Goal: Task Accomplishment & Management: Manage account settings

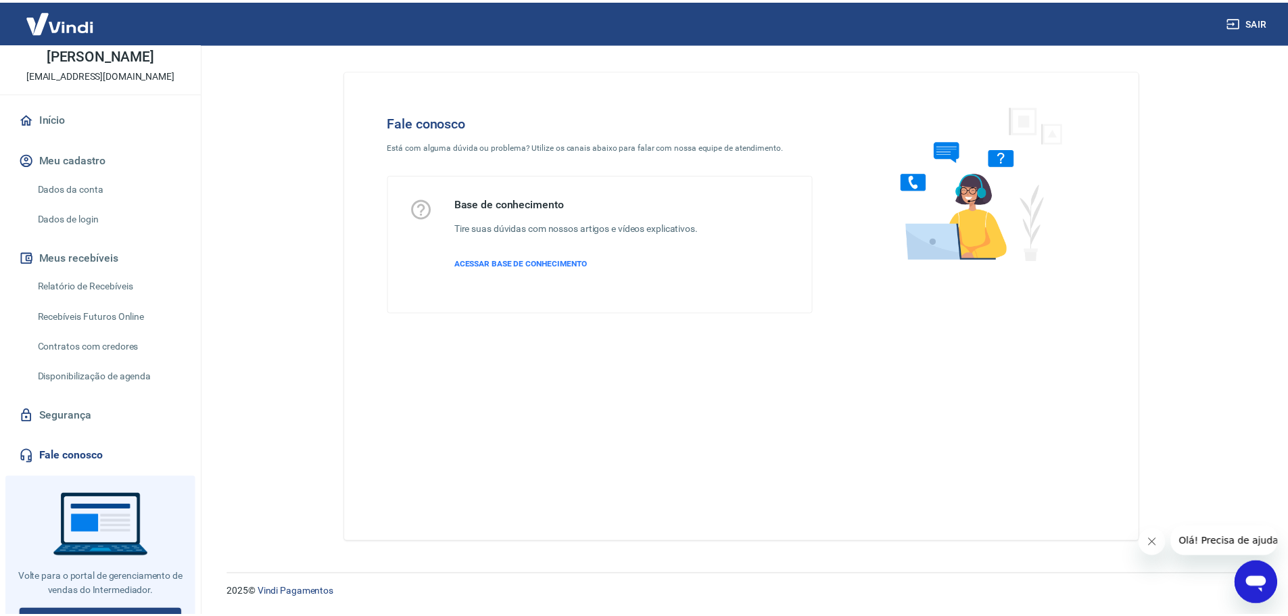
scroll to position [68, 0]
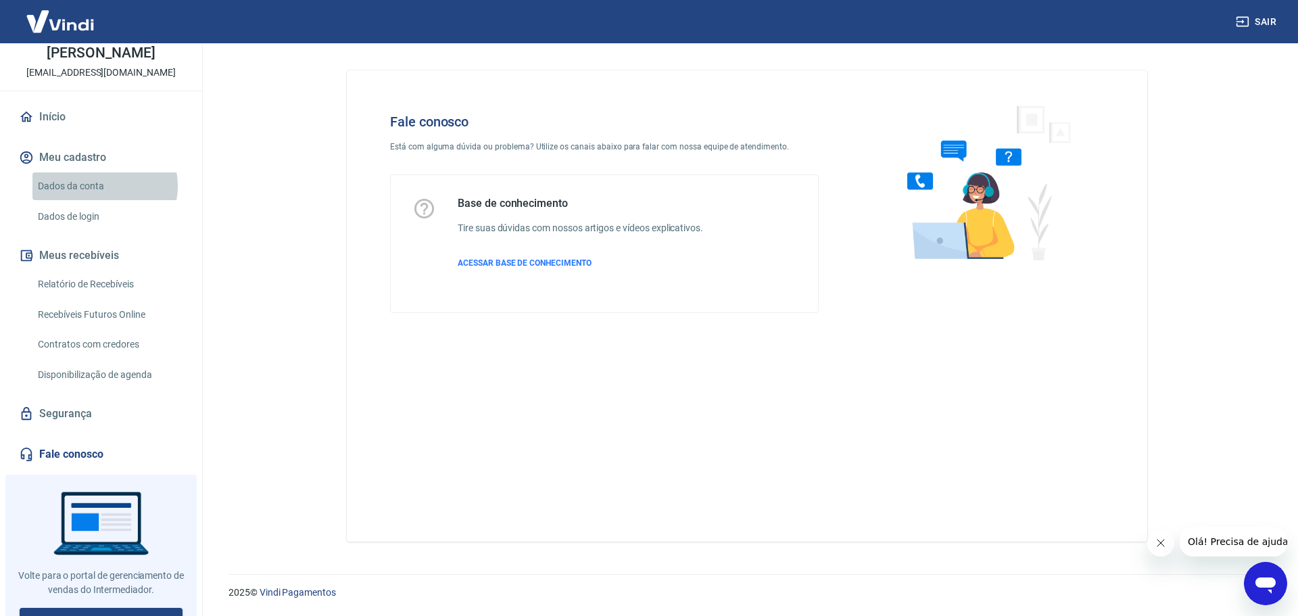
click at [99, 200] on link "Dados da conta" at bounding box center [108, 186] width 153 height 28
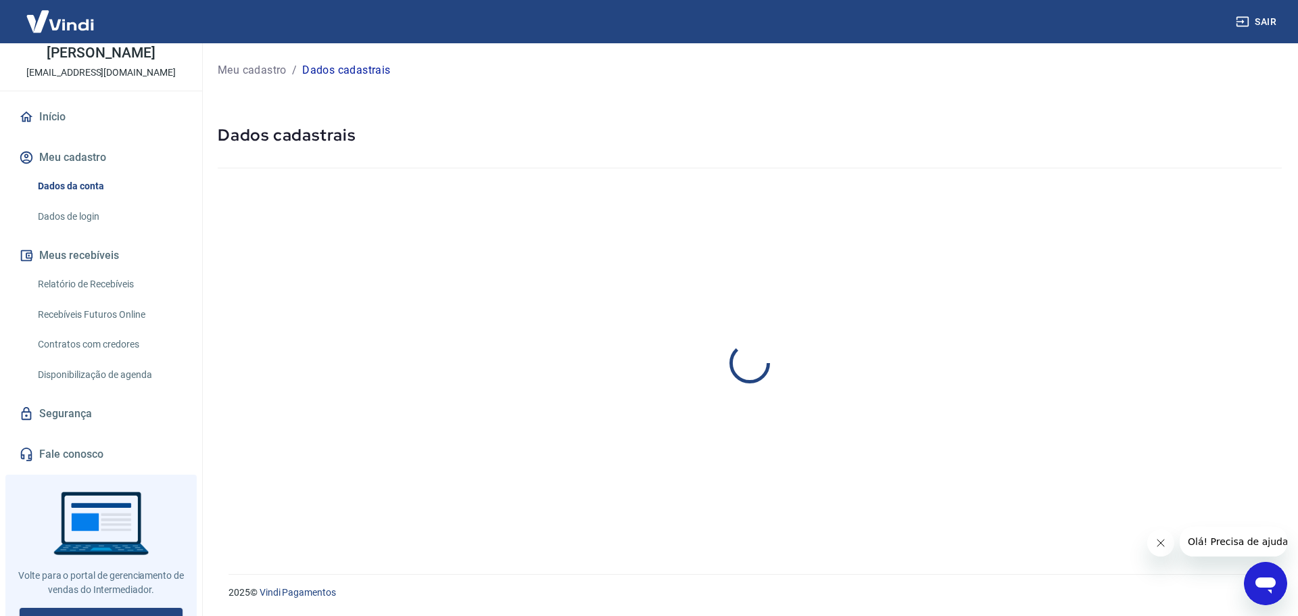
select select "RS"
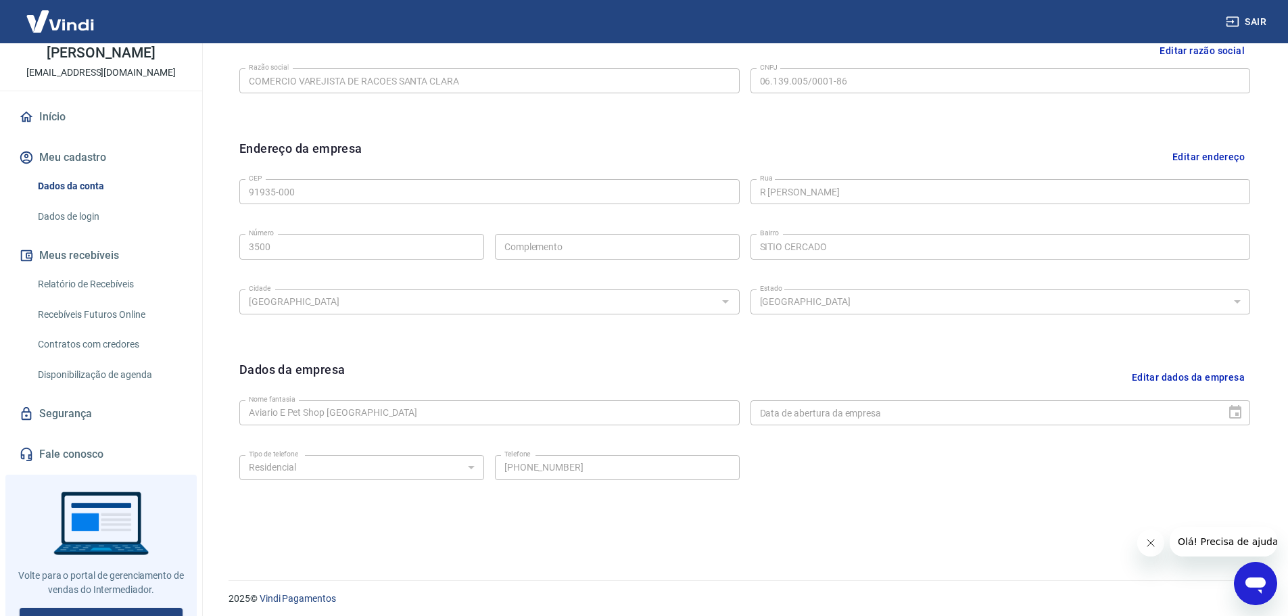
scroll to position [359, 0]
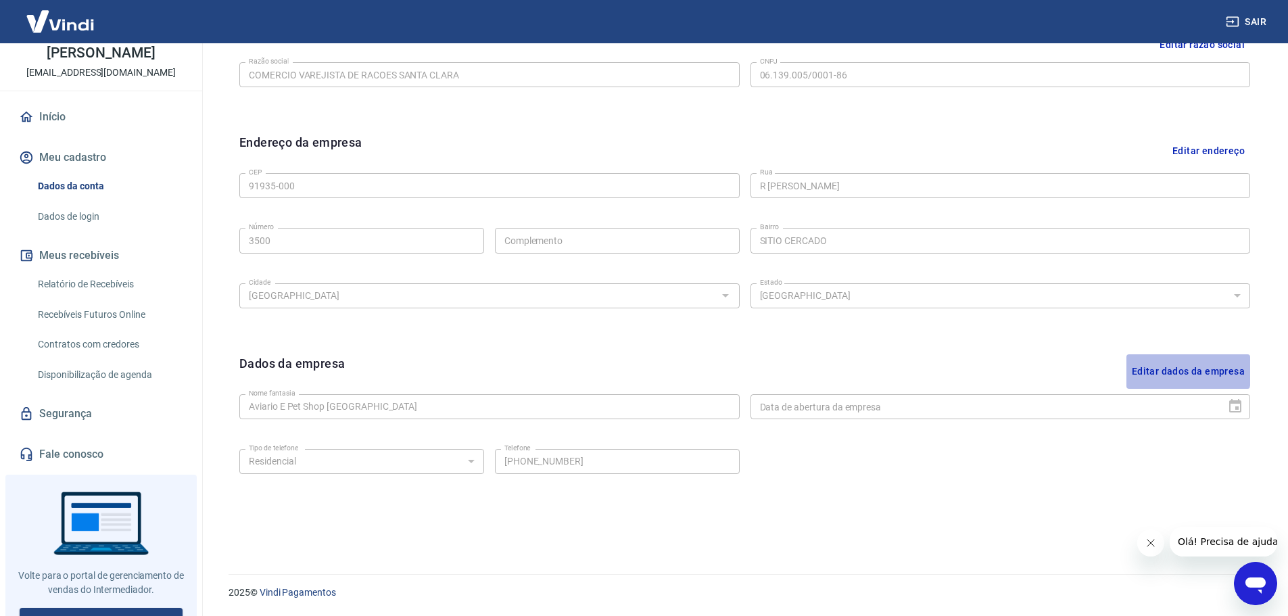
click at [1162, 370] on button "Editar dados da empresa" at bounding box center [1188, 371] width 124 height 34
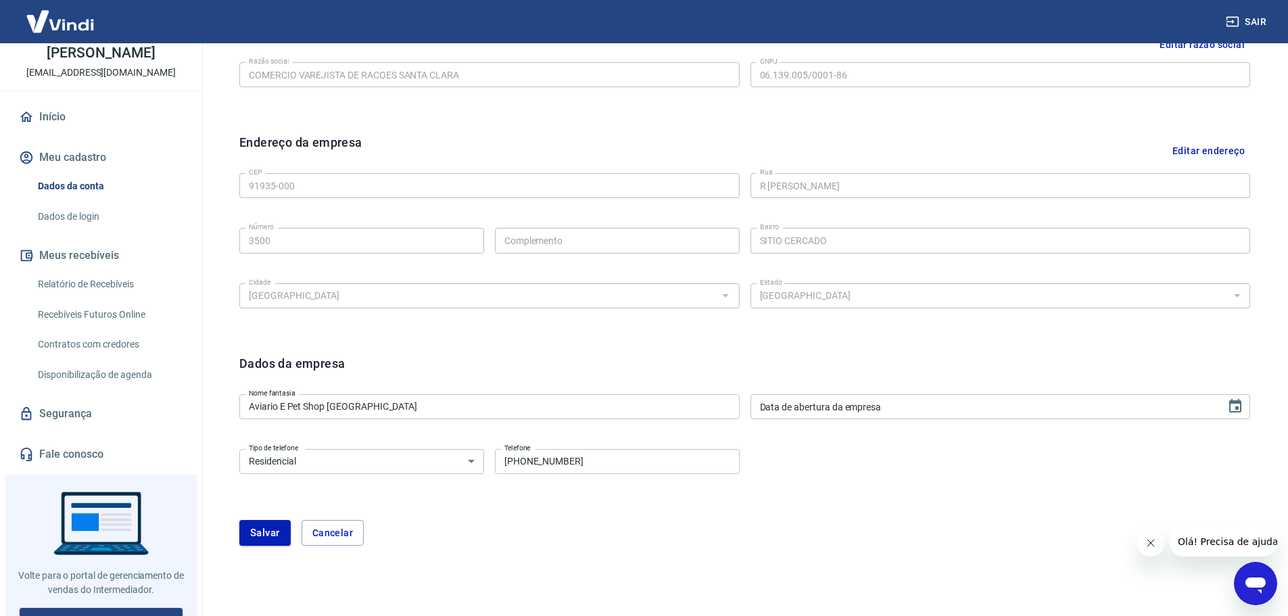
click at [573, 463] on input "(41) 99821-9202" at bounding box center [617, 461] width 245 height 25
drag, startPoint x: 574, startPoint y: 465, endPoint x: 526, endPoint y: 478, distance: 49.7
click at [526, 478] on div "Tipo de telefone Residencial Comercial Tipo de telefone Telefone (41) 99821-920…" at bounding box center [744, 470] width 1011 height 55
paste input "845-9525"
click at [573, 489] on div "Tipo de telefone Residencial Comercial Tipo de telefone Telefone (41) 9845-9525…" at bounding box center [744, 470] width 1011 height 55
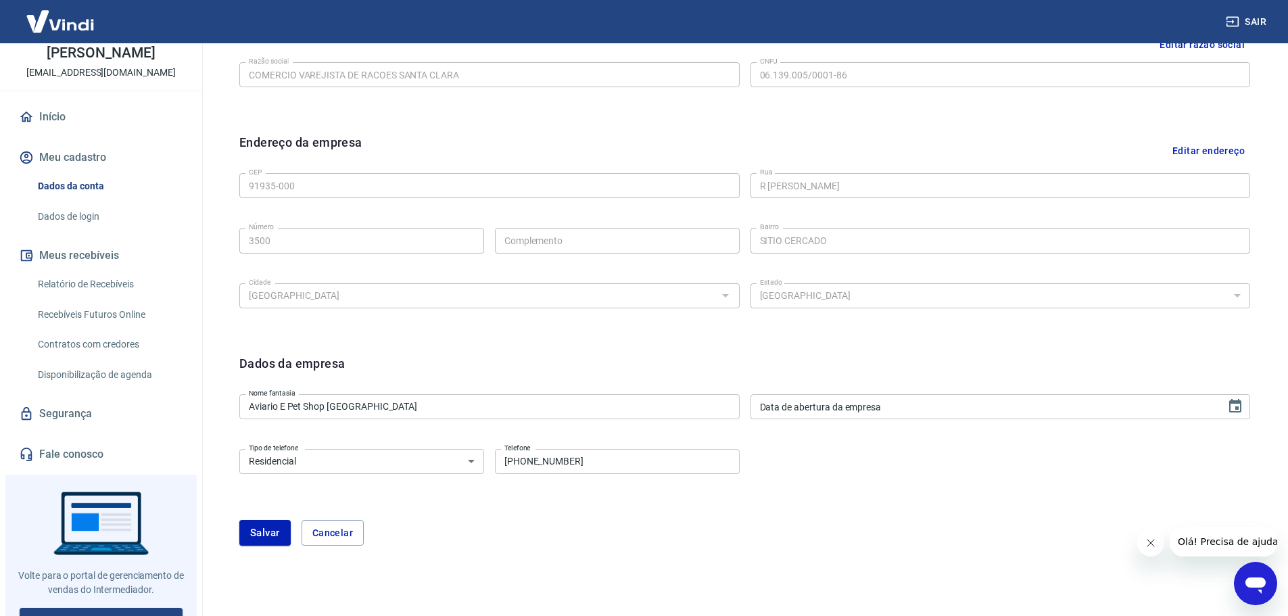
click at [523, 467] on input "(41) 9845-9525" at bounding box center [617, 461] width 245 height 25
type input "(41) 99845-9525"
click at [589, 498] on div "Tipo de telefone Residencial Comercial Tipo de telefone Telefone (41) 99845-952…" at bounding box center [744, 470] width 1011 height 55
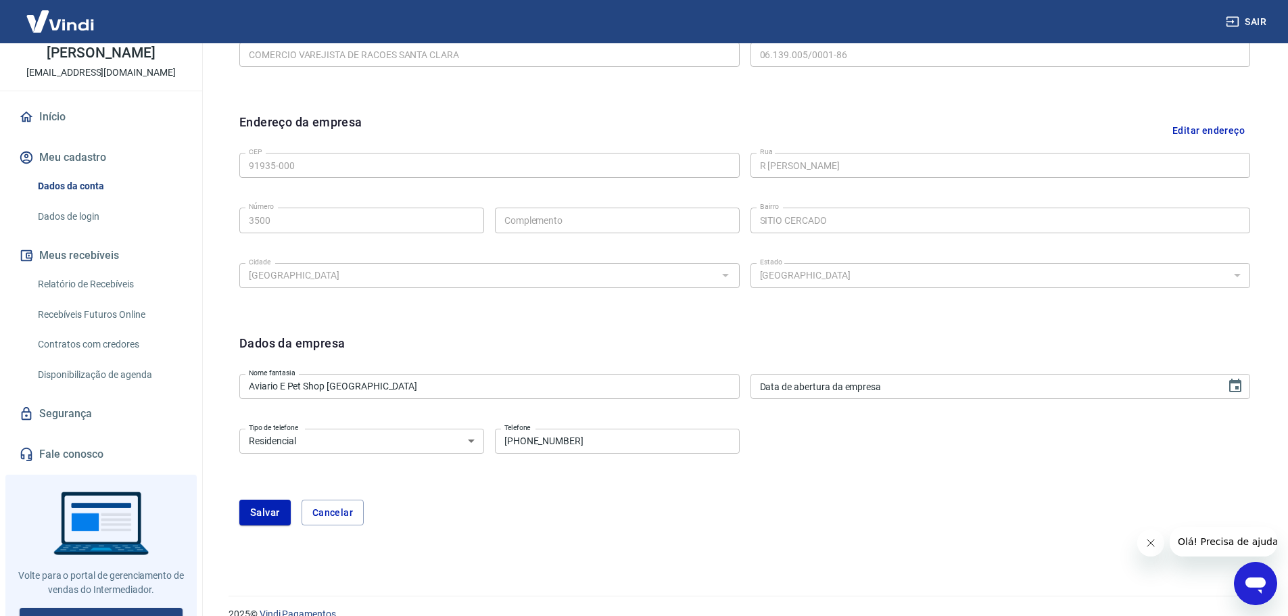
scroll to position [401, 0]
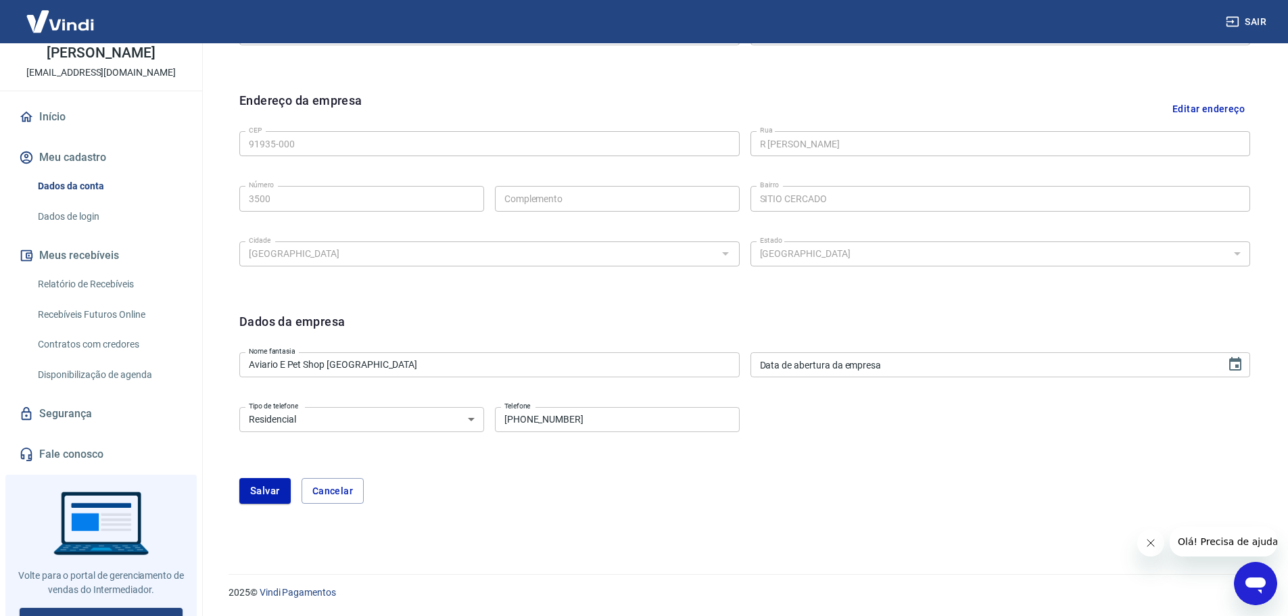
click at [320, 427] on select "Residencial Comercial" at bounding box center [361, 419] width 245 height 25
select select "business"
click at [239, 407] on select "Residencial Comercial" at bounding box center [361, 419] width 245 height 25
click at [512, 436] on div "Tipo de telefone Residencial Comercial Tipo de telefone Telefone (41) 99845-952…" at bounding box center [744, 429] width 1011 height 55
click at [245, 502] on button "Salvar" at bounding box center [264, 491] width 51 height 26
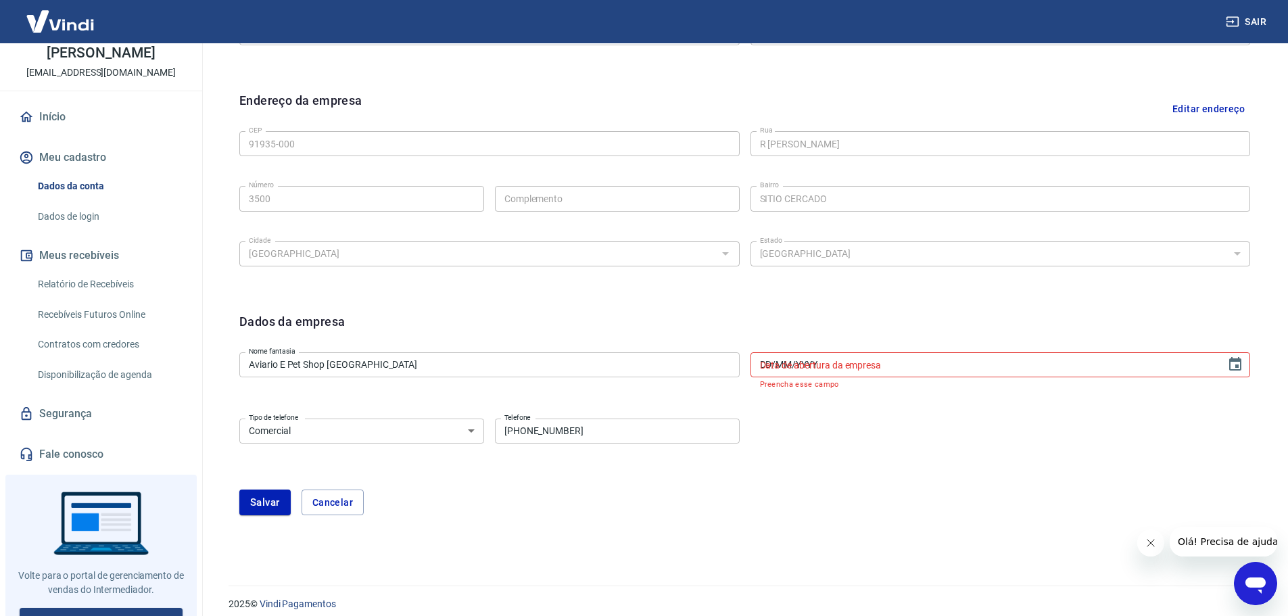
click at [911, 370] on input "DD/MM/YYYY" at bounding box center [983, 364] width 466 height 25
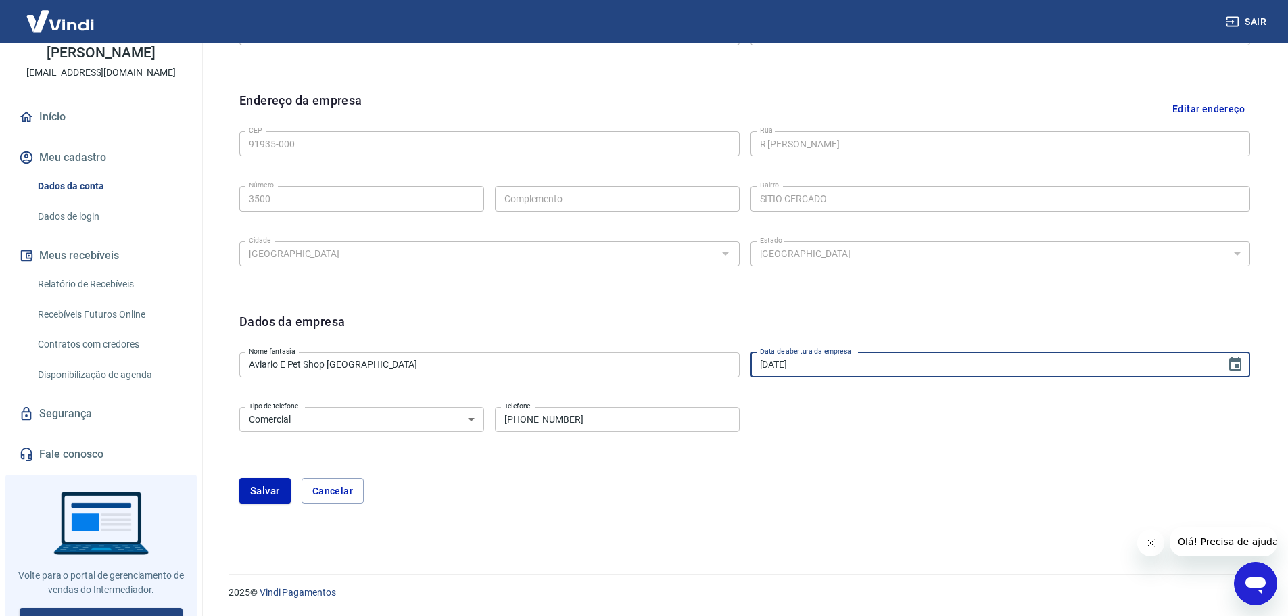
type input "10/09/2002"
click at [834, 423] on div "Tipo de telefone Residencial Comercial Tipo de telefone Telefone (41) 99845-952…" at bounding box center [744, 429] width 1011 height 55
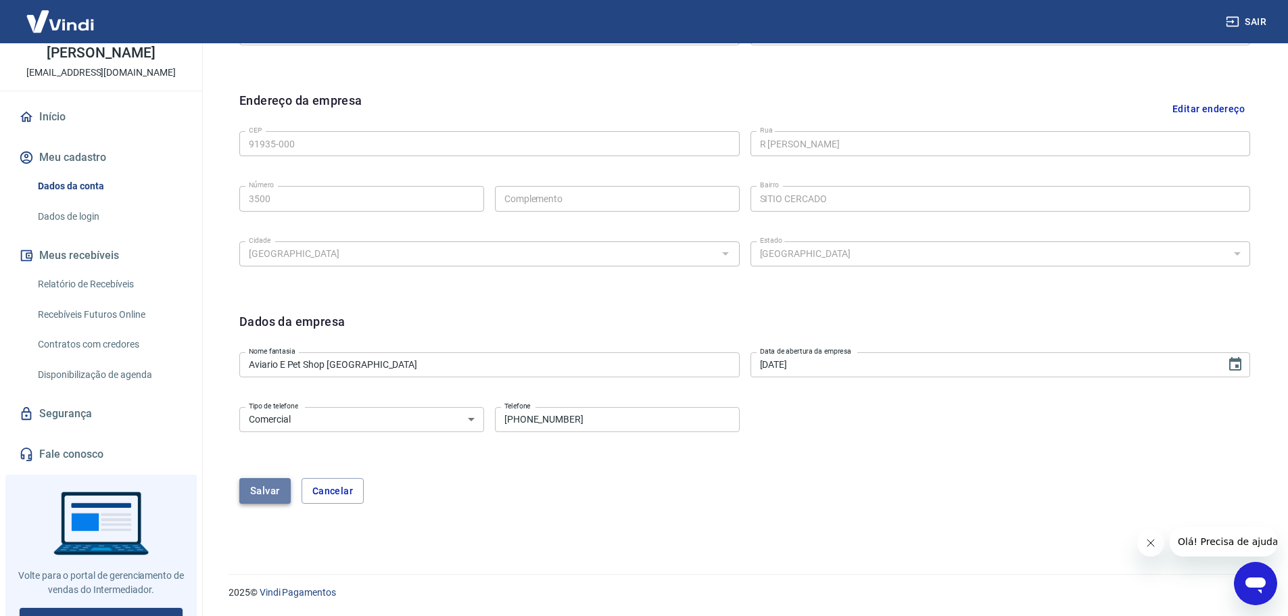
click at [268, 493] on button "Salvar" at bounding box center [264, 491] width 51 height 26
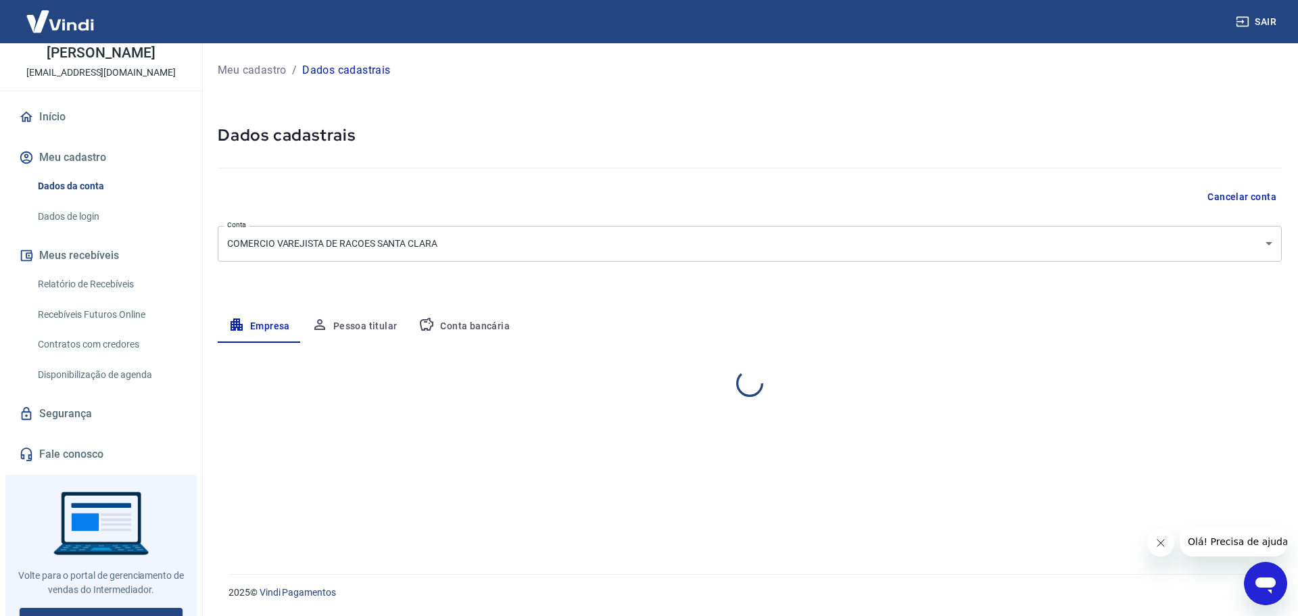
select select "RS"
select select "business"
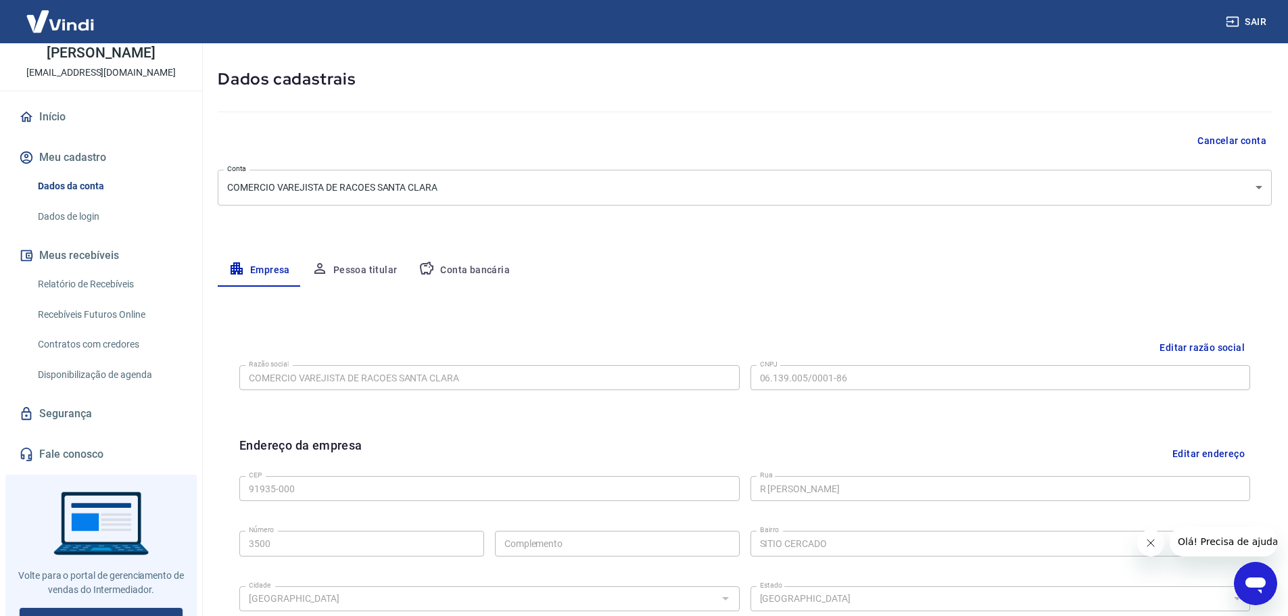
scroll to position [224, 0]
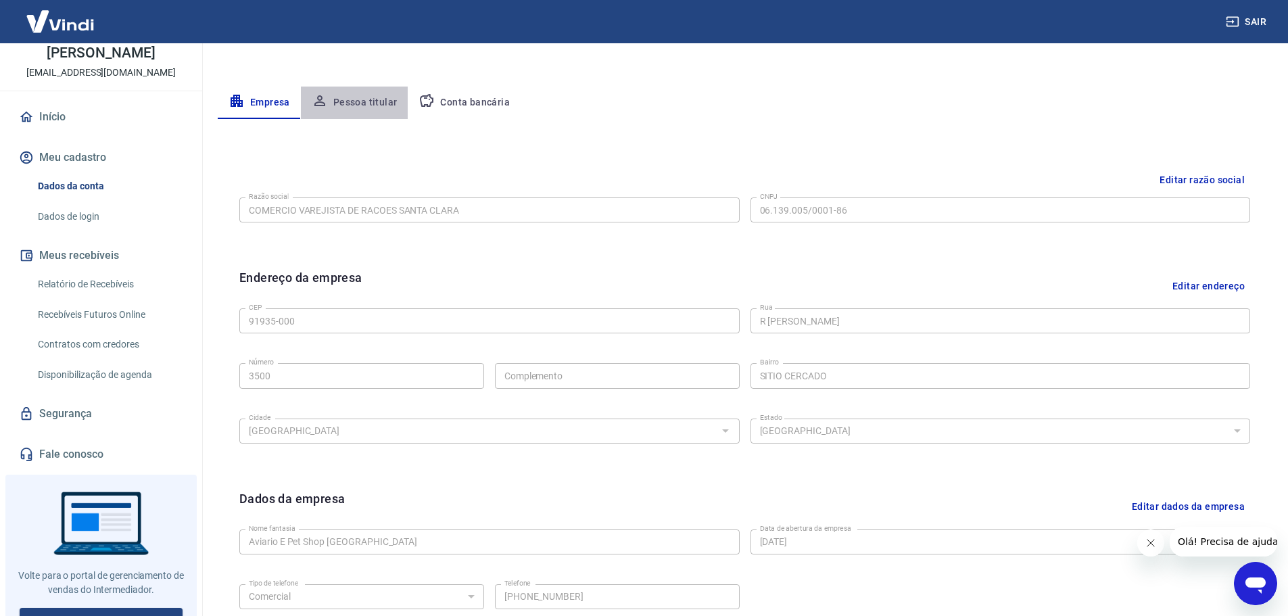
click at [364, 109] on button "Pessoa titular" at bounding box center [354, 103] width 107 height 32
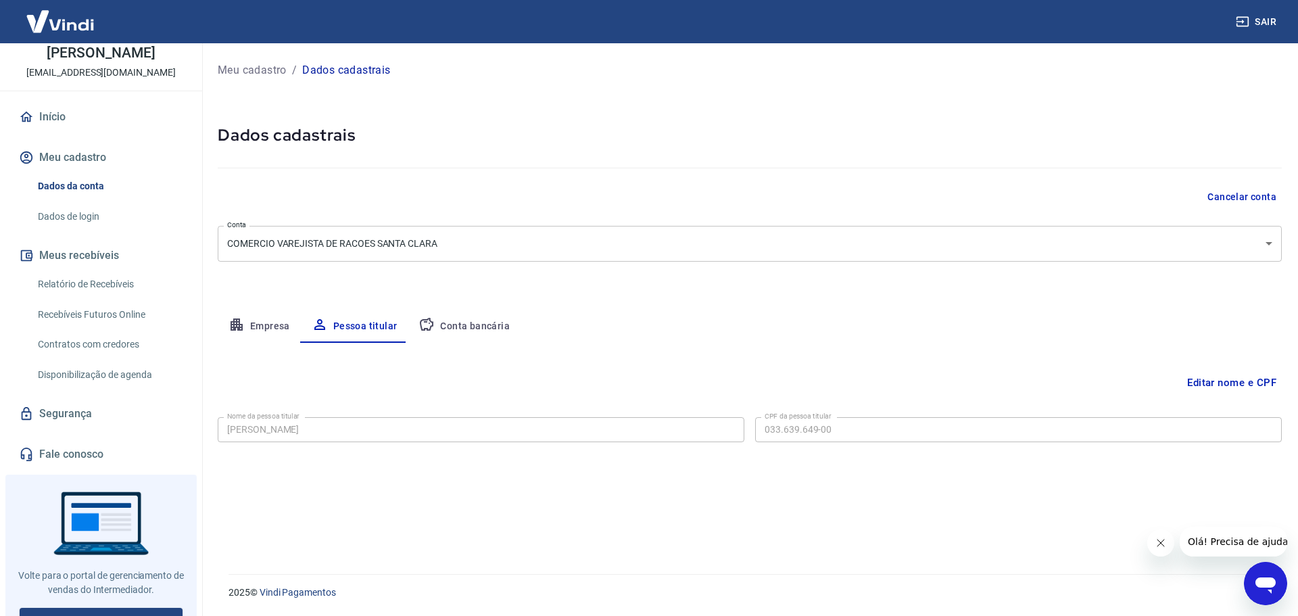
click at [448, 323] on button "Conta bancária" at bounding box center [464, 326] width 113 height 32
select select "1"
click at [270, 341] on button "Empresa" at bounding box center [259, 326] width 83 height 32
select select "RS"
select select "business"
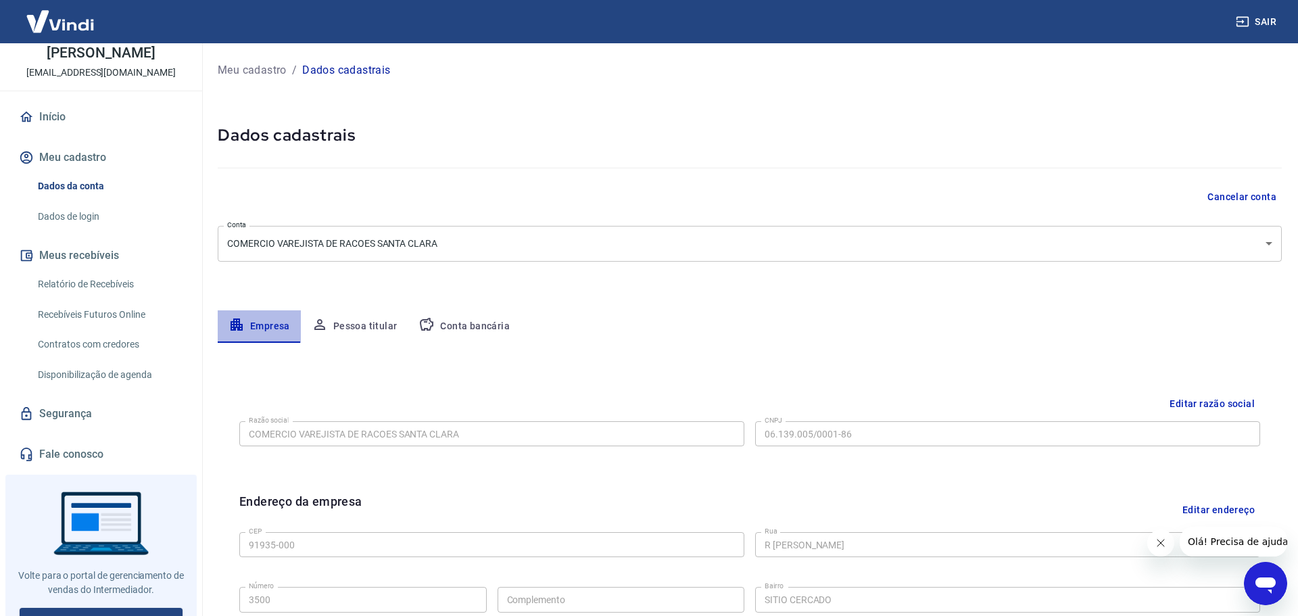
click at [272, 328] on button "Empresa" at bounding box center [259, 326] width 83 height 32
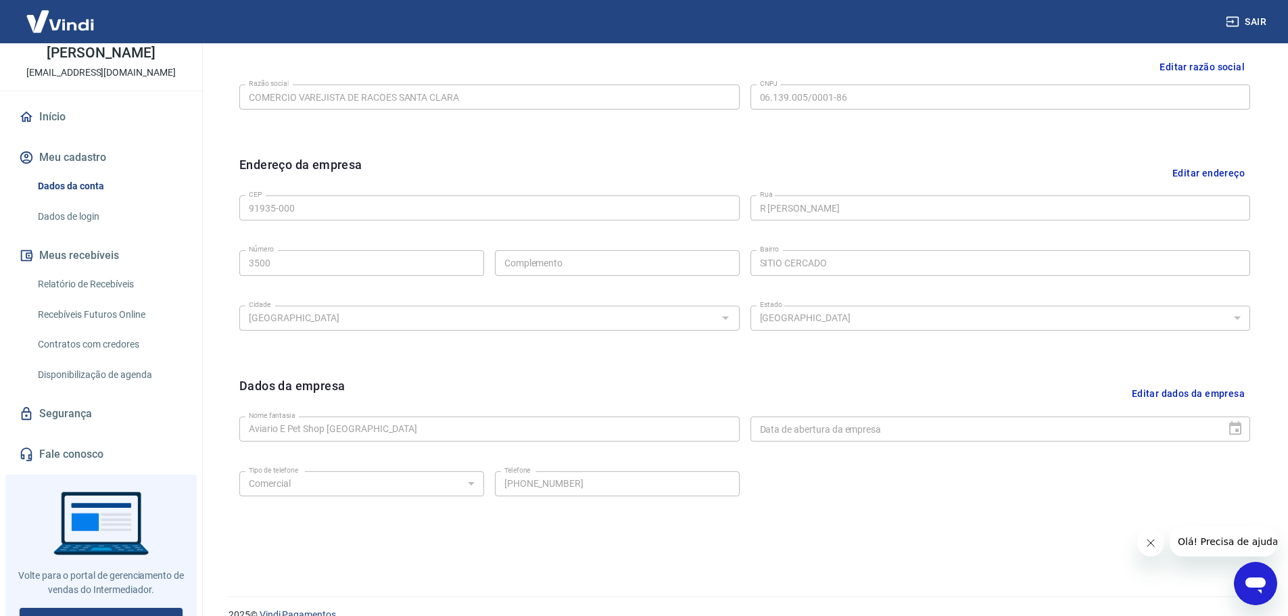
scroll to position [359, 0]
